Goal: Transaction & Acquisition: Purchase product/service

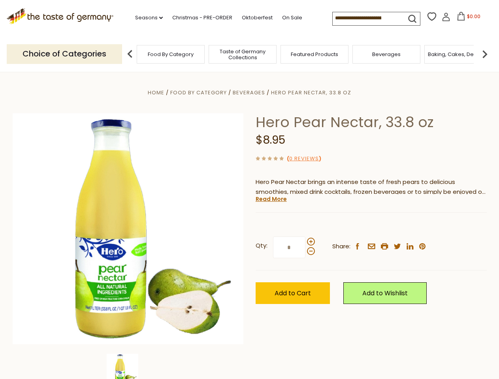
click at [249, 189] on div "Home Food By Category [GEOGRAPHIC_DATA] Hero Pear Nectar, 33.8 oz Hero Pear Nec…" at bounding box center [250, 240] width 486 height 304
click at [146, 18] on link "Seasons dropdown_arrow" at bounding box center [149, 17] width 28 height 9
click at [366, 18] on input at bounding box center [365, 17] width 67 height 11
click at [467, 19] on span "$0.00" at bounding box center [473, 16] width 13 height 7
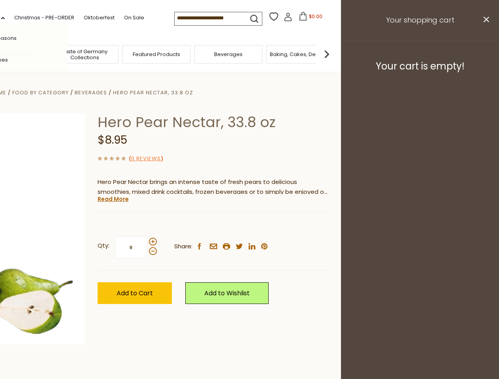
click at [67, 54] on div "All Seasons Recipes Game Day [DATE] [DATE] [DATE][PERSON_NAME] [DATE] Springfes…" at bounding box center [22, 189] width 90 height 335
click at [334, 54] on img at bounding box center [327, 54] width 16 height 16
click at [249, 225] on div "Qty: * Share: facebook email printer twitter linkedin pinterest" at bounding box center [213, 248] width 231 height 46
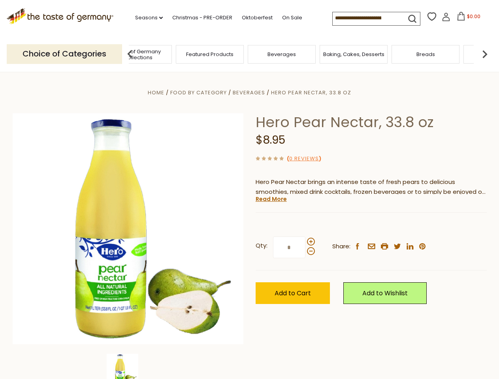
click at [128, 366] on img at bounding box center [123, 370] width 32 height 32
click at [270, 199] on link "Read More" at bounding box center [270, 199] width 31 height 8
